Goal: Task Accomplishment & Management: Complete application form

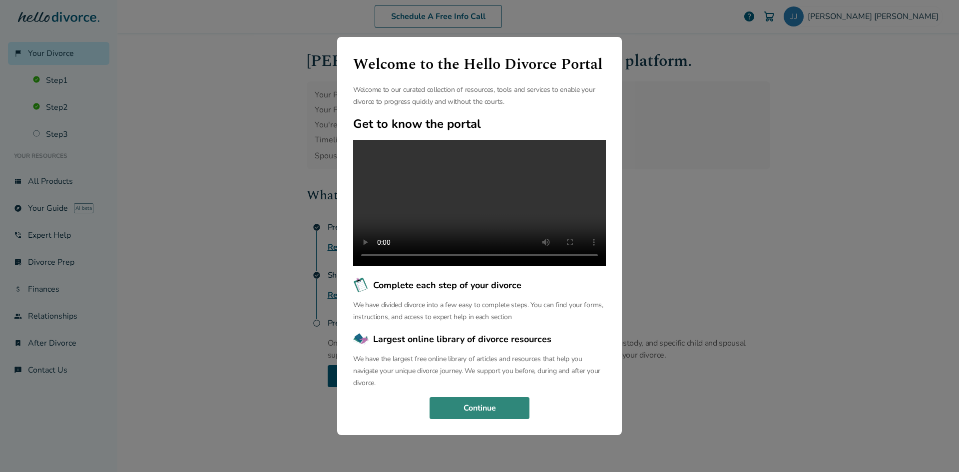
click at [478, 412] on button "Continue" at bounding box center [480, 408] width 100 height 22
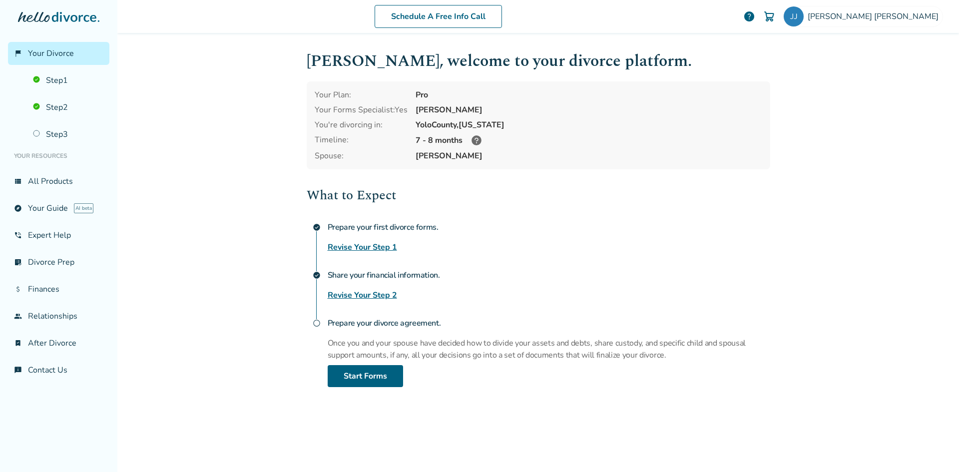
click at [346, 246] on link "Revise Your Step 1" at bounding box center [362, 247] width 69 height 12
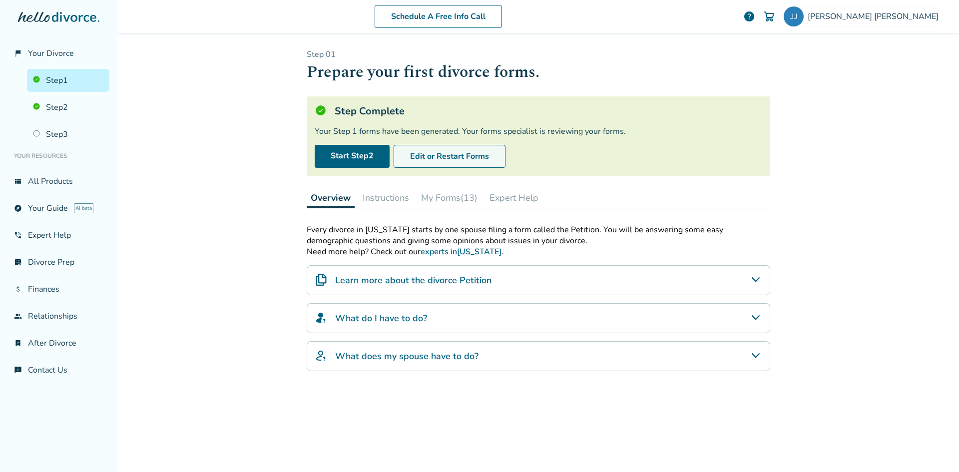
click at [477, 153] on button "Edit or Restart Forms" at bounding box center [450, 156] width 112 height 23
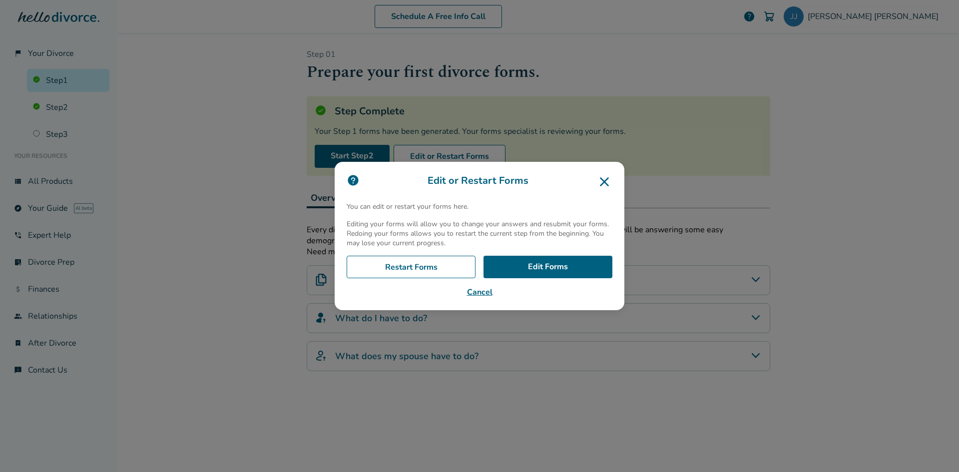
click at [602, 182] on icon at bounding box center [604, 182] width 16 height 16
